Goal: Task Accomplishment & Management: Manage account settings

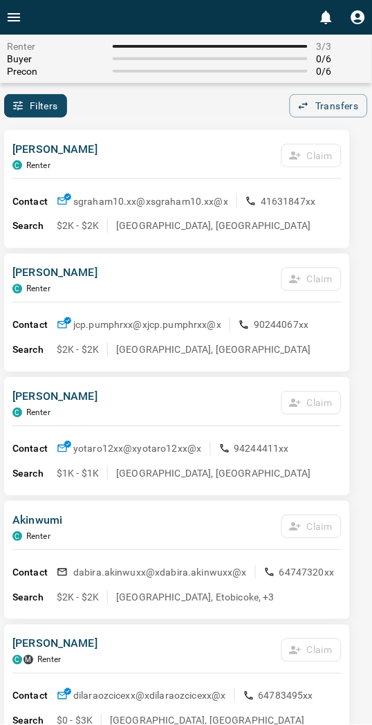
click at [230, 94] on div "Filters 0 Transfers 0" at bounding box center [186, 106] width 372 height 24
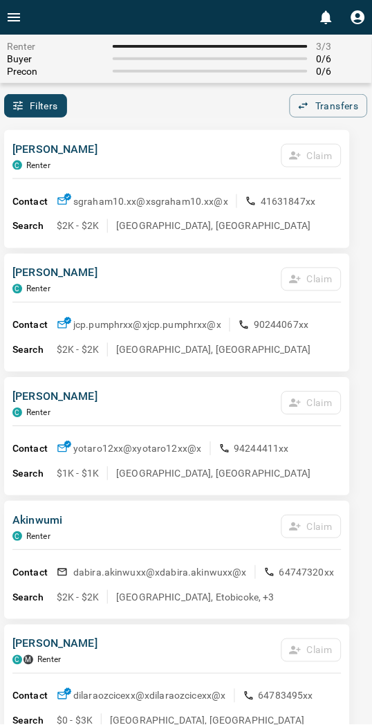
click at [189, 78] on div "Renter 3 / 3 Buyer 0 / 6 Precon 0 / 6" at bounding box center [186, 59] width 372 height 48
click at [309, 151] on button "Claim" at bounding box center [312, 156] width 60 height 24
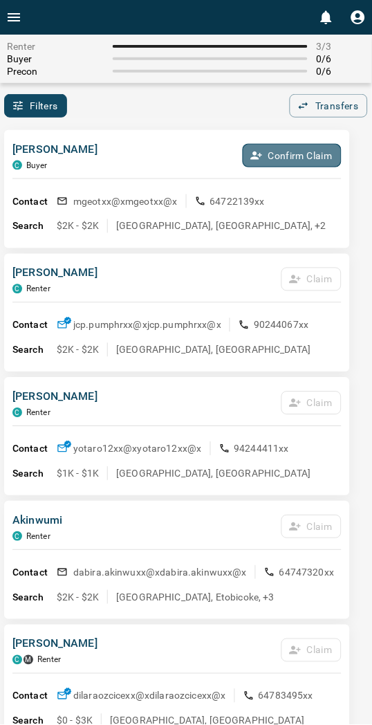
click at [309, 152] on button "Confirm Claim" at bounding box center [292, 156] width 99 height 24
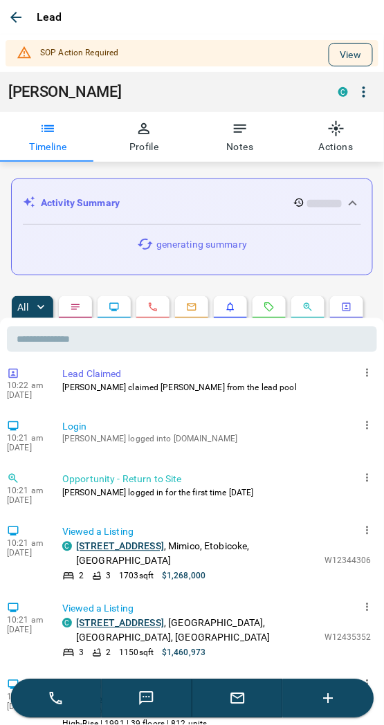
click at [336, 57] on button "View" at bounding box center [351, 55] width 44 height 24
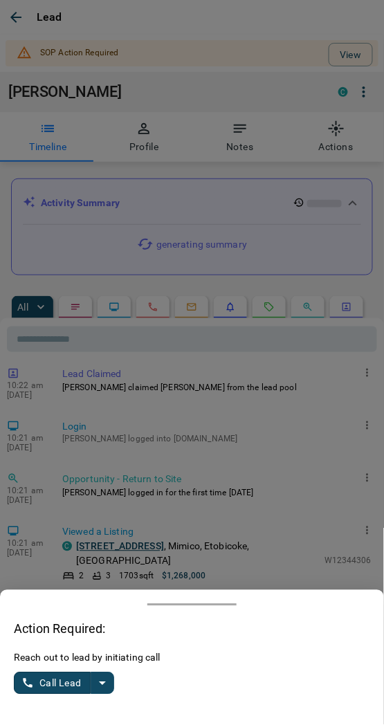
click at [109, 681] on icon "split button" at bounding box center [102, 683] width 17 height 17
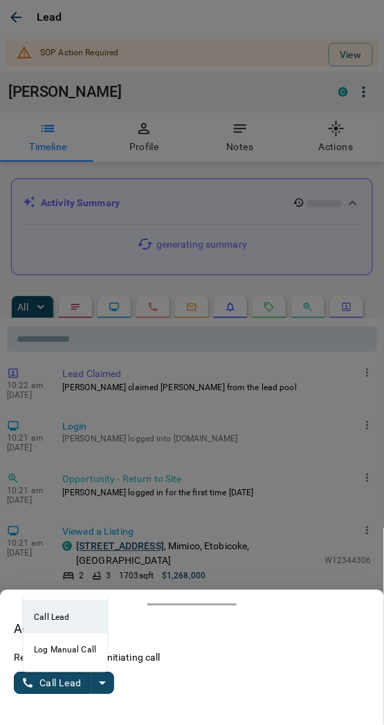
click at [44, 648] on li "Log Manual Call" at bounding box center [65, 650] width 84 height 33
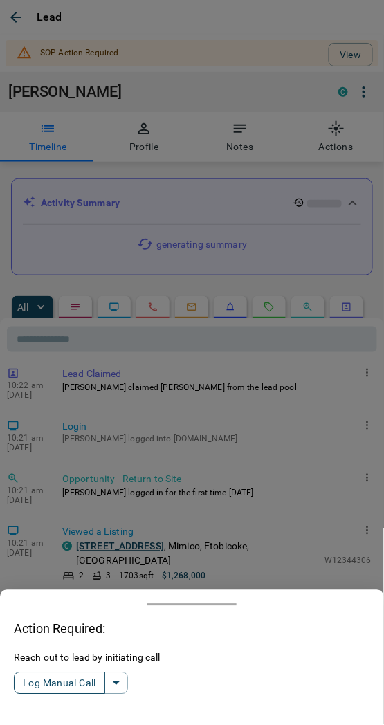
click at [53, 685] on button "Log Manual Call" at bounding box center [59, 683] width 91 height 22
click at [30, 676] on button "Yes" at bounding box center [28, 683] width 28 height 21
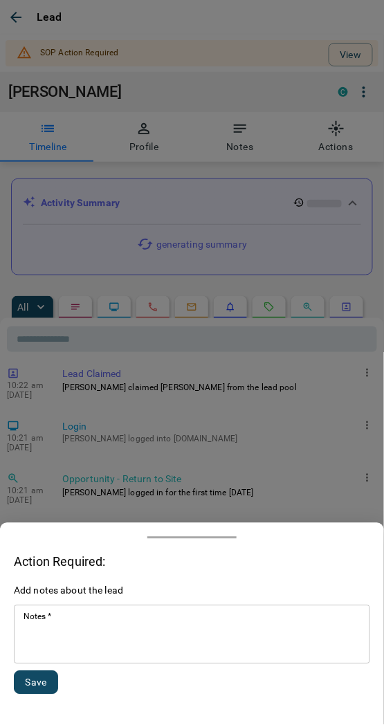
click at [91, 644] on textarea "Notes   *" at bounding box center [192, 634] width 337 height 47
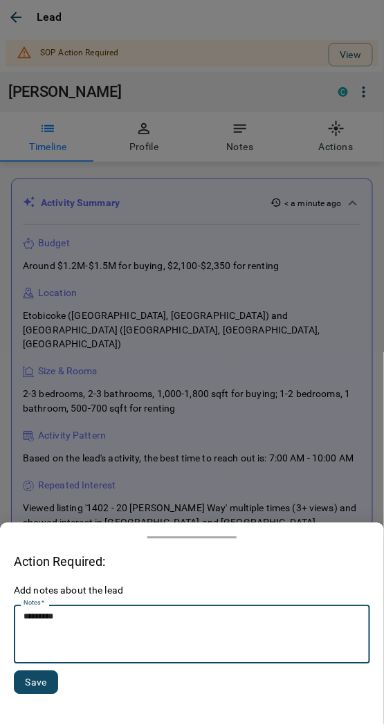
type textarea "*********"
click at [24, 685] on button "Save" at bounding box center [36, 683] width 44 height 24
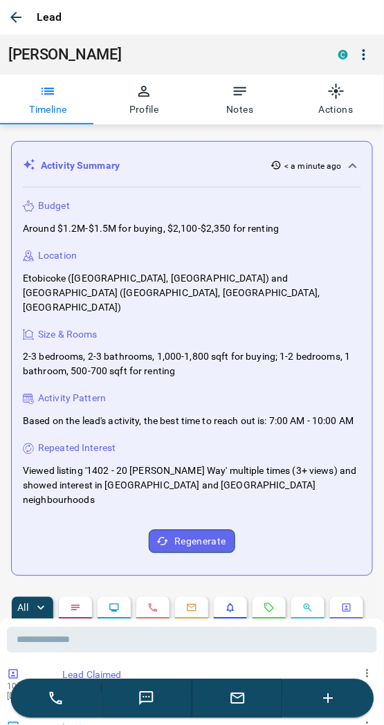
drag, startPoint x: 12, startPoint y: 17, endPoint x: 0, endPoint y: 22, distance: 12.7
click at [11, 17] on icon "button" at bounding box center [15, 17] width 11 height 11
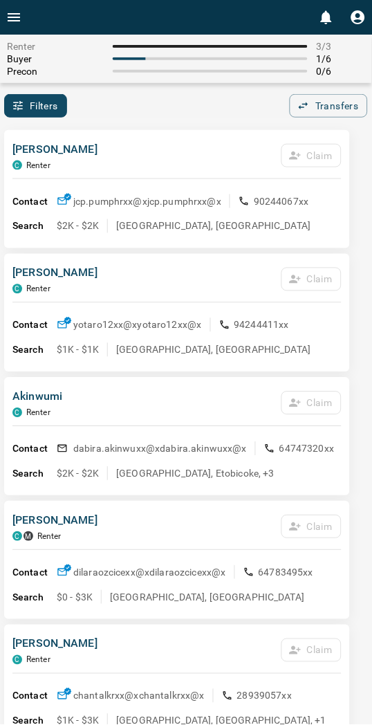
click at [134, 660] on div "[PERSON_NAME] [PERSON_NAME] Claim" at bounding box center [176, 654] width 329 height 37
click at [141, 134] on div "[PERSON_NAME] C Renter Claim Contact jcp.pumphrxx@x jcp.pumphrxx@x 90244067xx S…" at bounding box center [177, 189] width 346 height 118
